Goal: Participate in discussion: Engage in conversation with other users on a specific topic

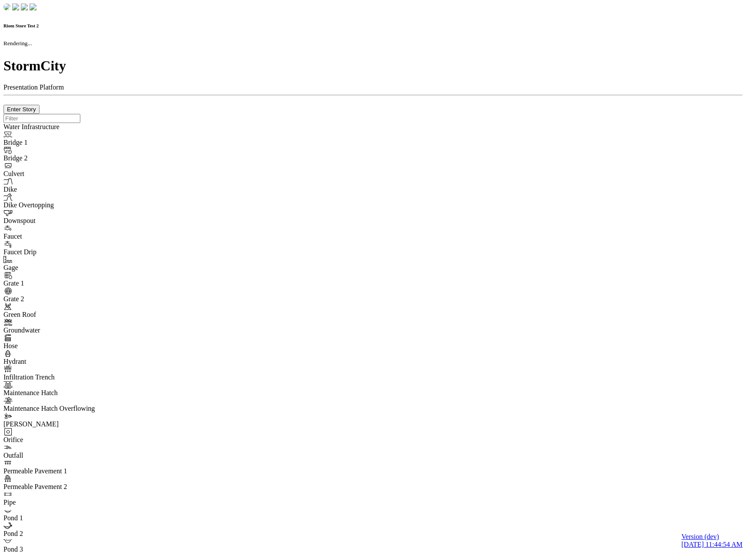
checkbox input "true"
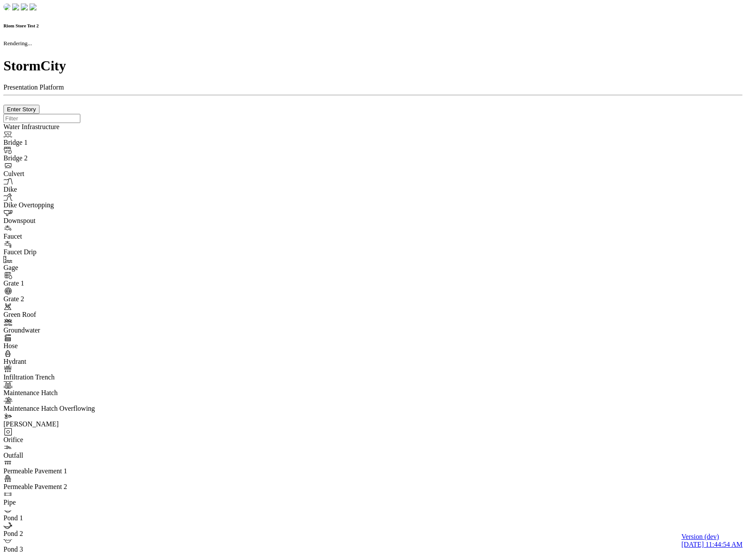
type input "0m"
type textarea "Depth = 0"
checkbox input "true"
select select "CIRCLE"
type input "7"
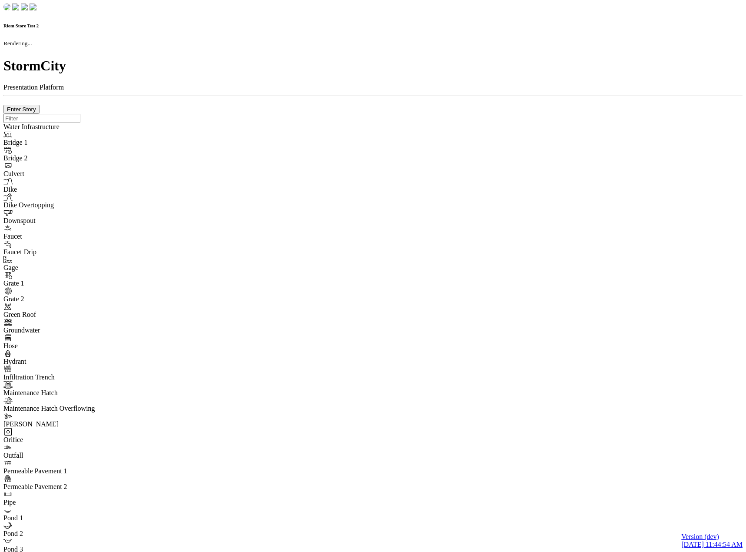
checkbox input "true"
type input "0"
type textarea "<i class="far fa-building"></i>"
select select "None"
type input "7"
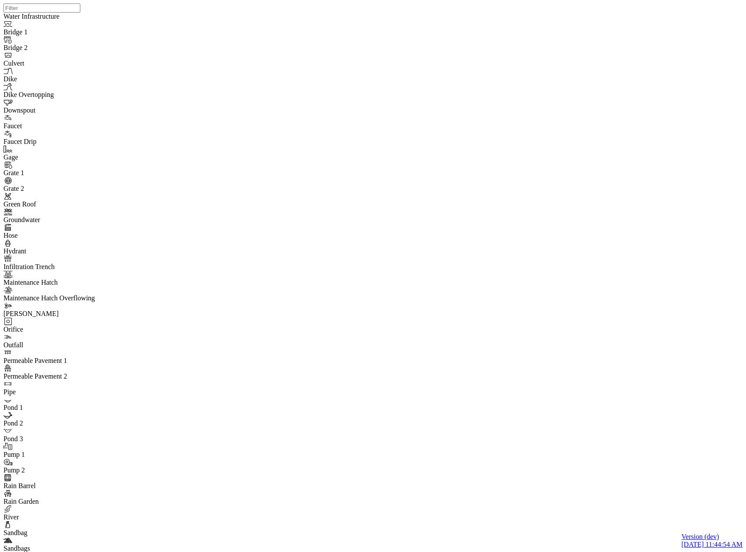
click at [360, 177] on div "JC" at bounding box center [356, 173] width 7 height 8
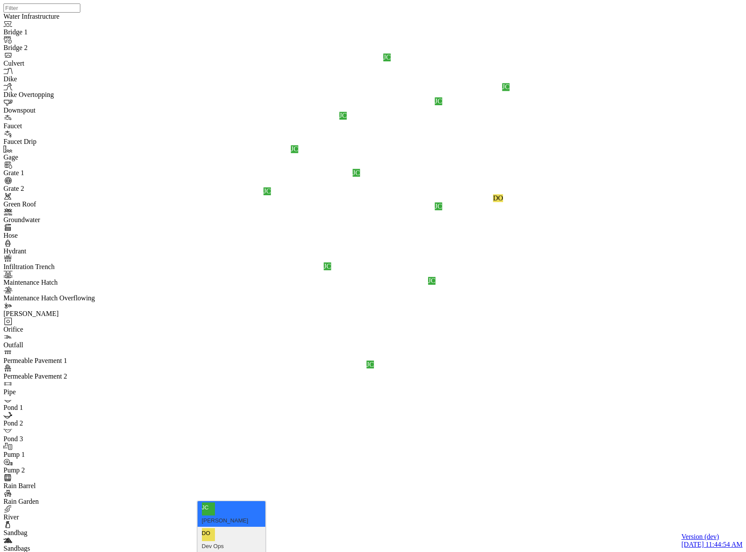
click at [206, 528] on div "DO" at bounding box center [208, 534] width 13 height 13
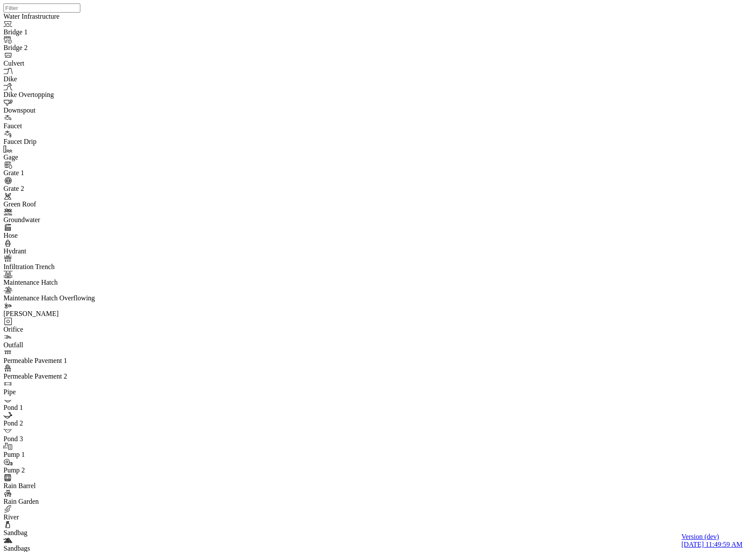
drag, startPoint x: 260, startPoint y: 172, endPoint x: 257, endPoint y: 180, distance: 8.8
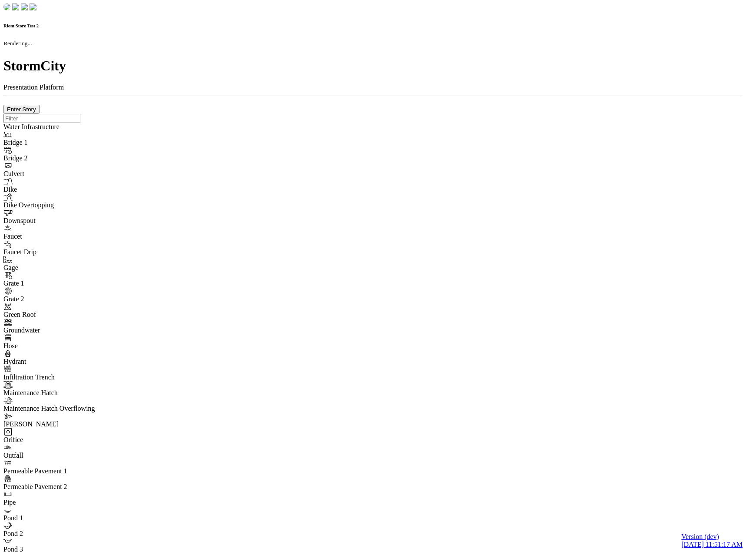
checkbox input "true"
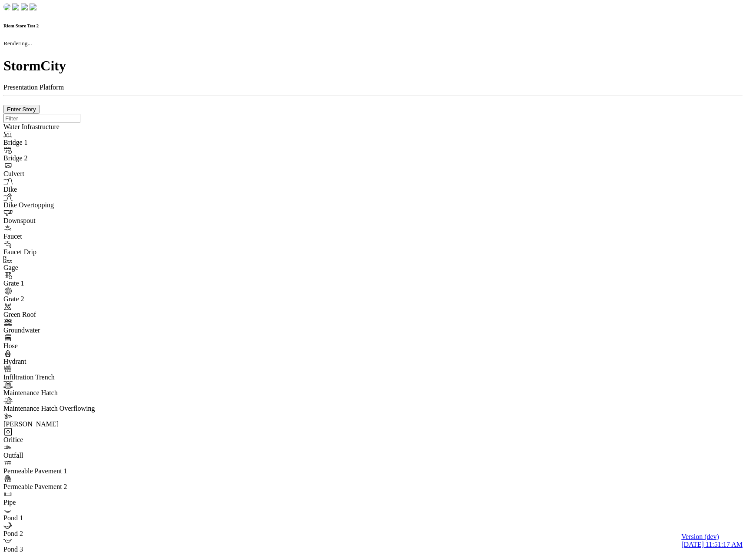
type input "0m"
type textarea "Depth = 0"
checkbox input "true"
select select "CIRCLE"
type input "7"
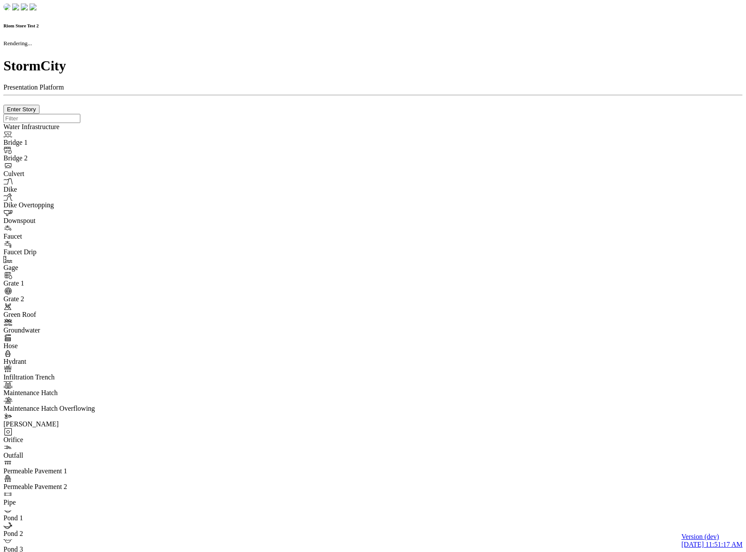
checkbox input "true"
type input "0"
type textarea "<i class="far fa-building"></i>"
select select "None"
type input "7"
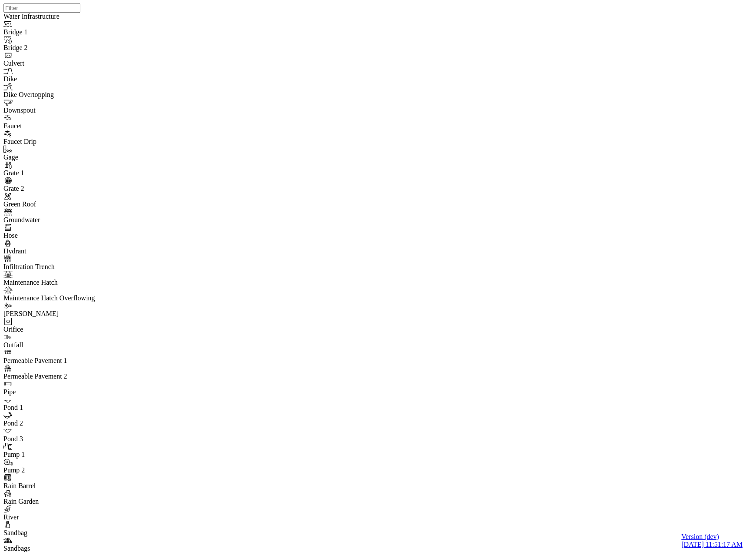
click at [230, 515] on div "Dev Ops" at bounding box center [232, 520] width 60 height 10
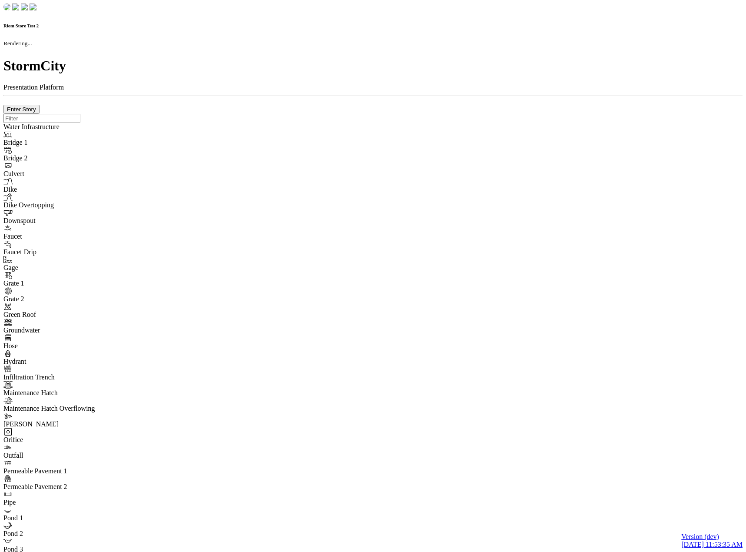
checkbox input "true"
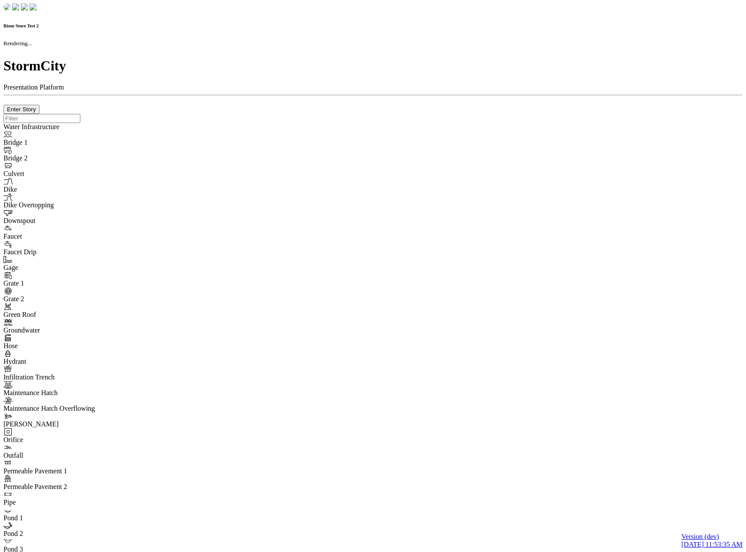
type input "0m"
type textarea "Depth = 0"
checkbox input "true"
select select "CIRCLE"
type input "7"
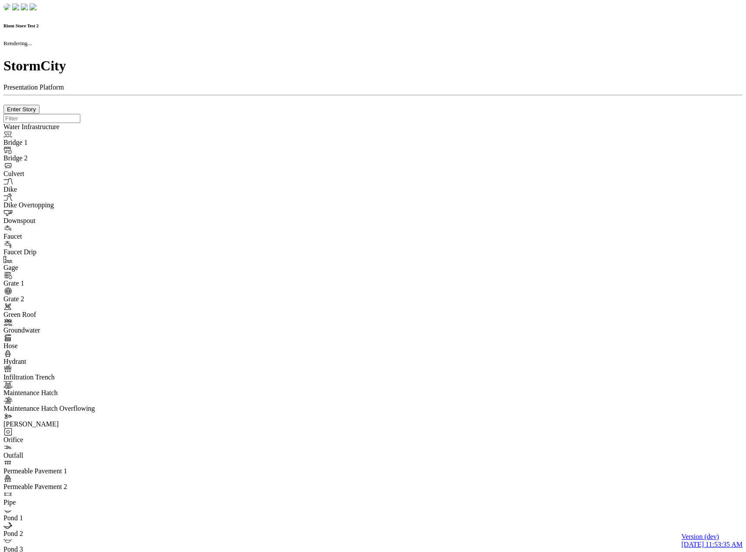
checkbox input "true"
type input "0"
type textarea "<i class="far fa-building"></i>"
select select "None"
type input "7"
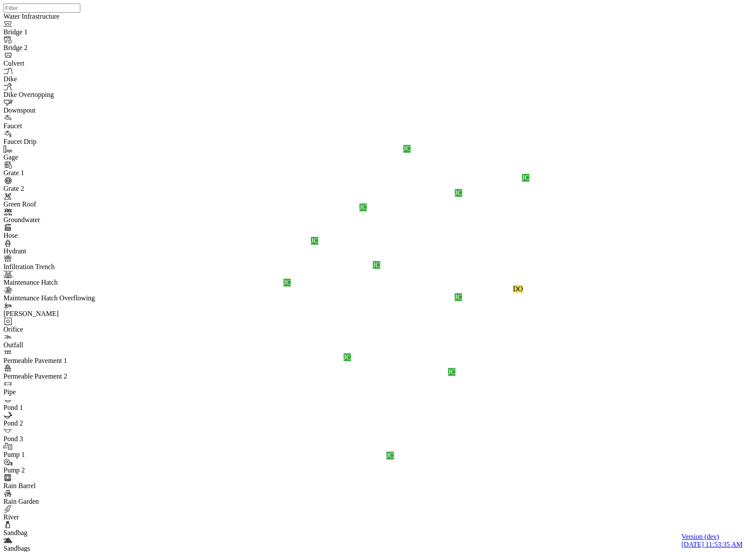
click at [251, 509] on div "DO Dev Ops" at bounding box center [232, 514] width 68 height 26
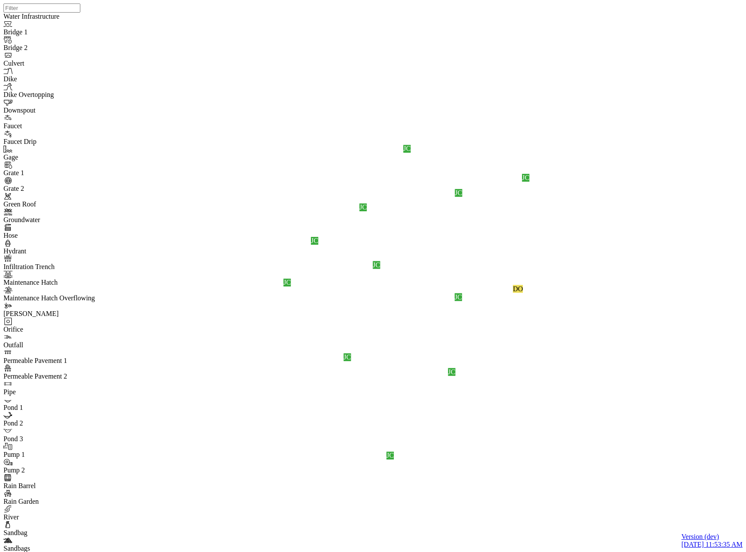
drag, startPoint x: 280, startPoint y: 164, endPoint x: 272, endPoint y: 166, distance: 8.1
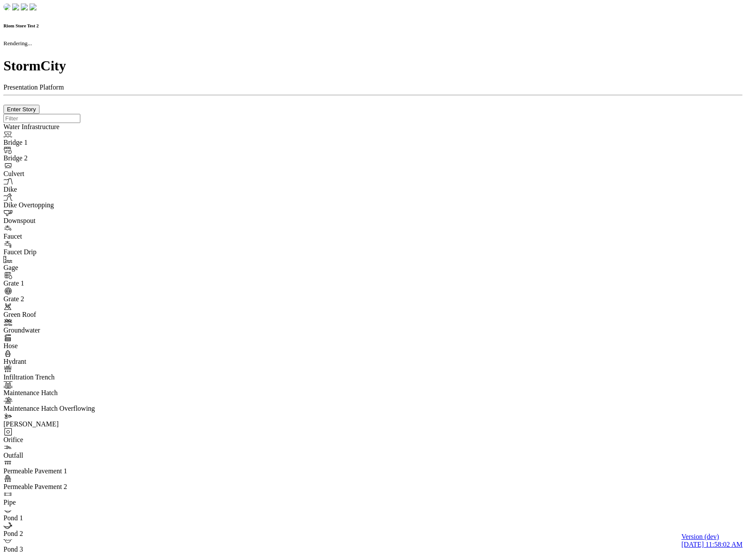
checkbox input "true"
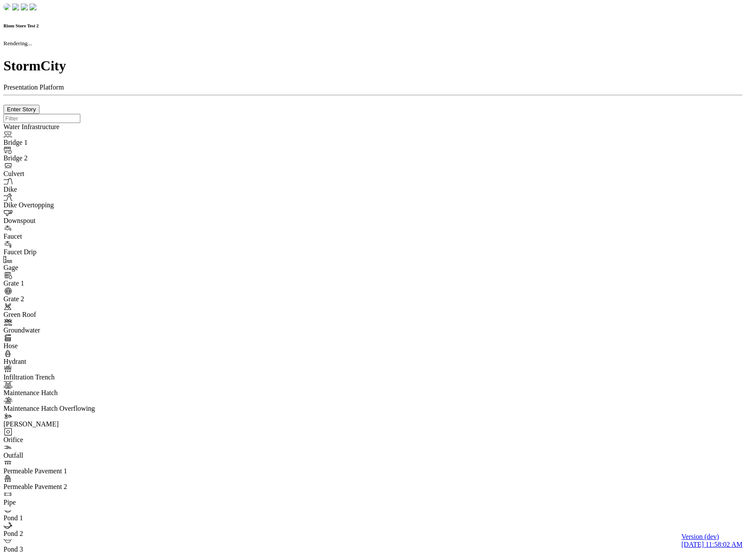
type input "0m"
type textarea "Depth = 0"
checkbox input "true"
select select "CIRCLE"
type input "7"
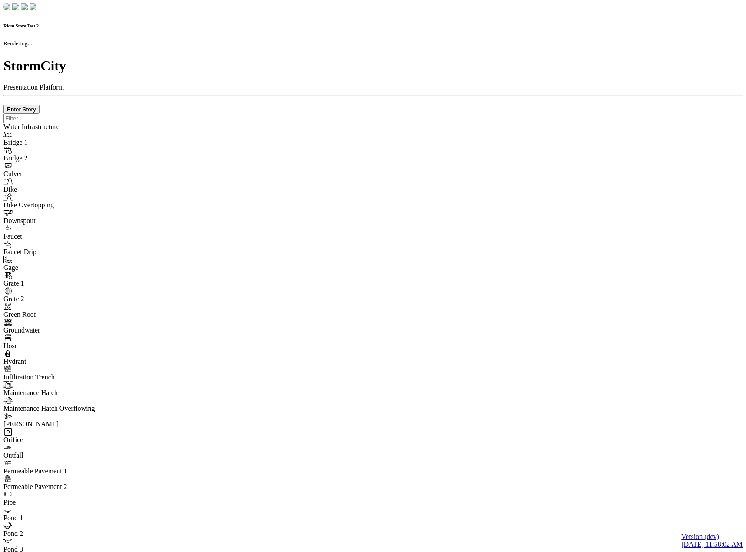
checkbox input "true"
type input "0"
type textarea "<i class="far fa-building"></i>"
select select "None"
type input "7"
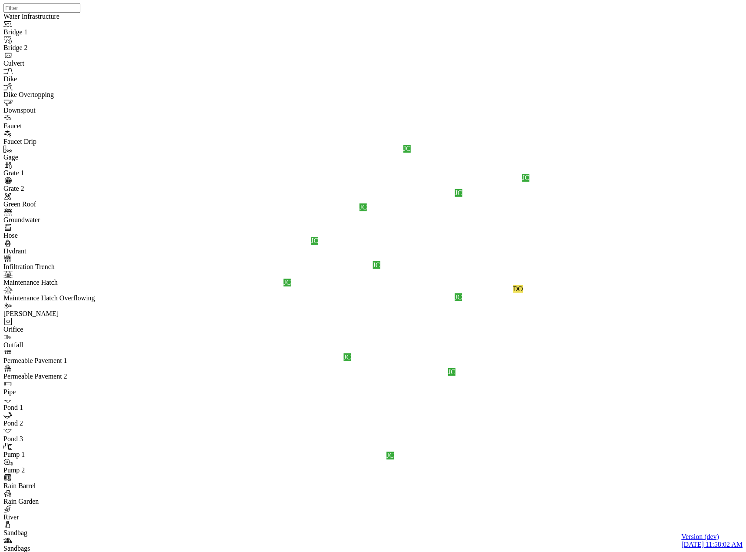
click at [238, 506] on div "DO Dev Ops" at bounding box center [232, 514] width 68 height 26
